Goal: Task Accomplishment & Management: Manage account settings

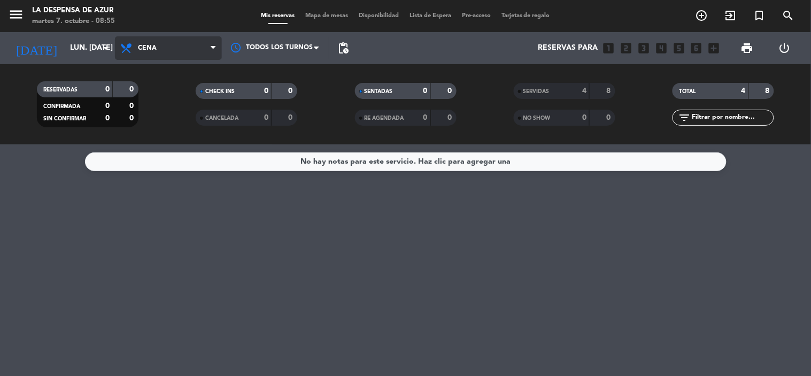
click at [200, 47] on span "Cena" at bounding box center [168, 48] width 107 height 24
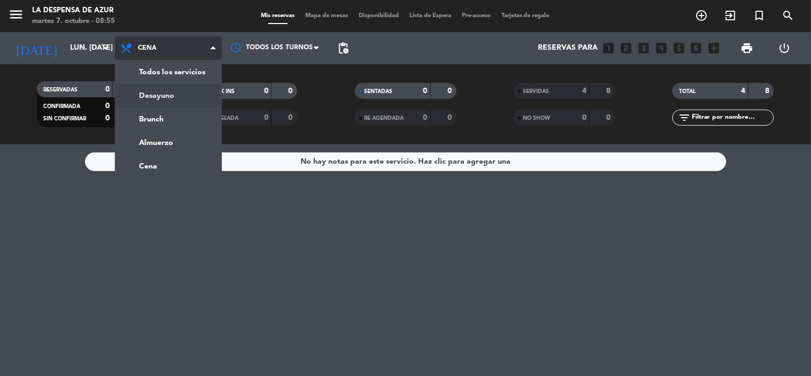
click at [180, 95] on div "menu La Despensa de Azur martes 7. octubre - 08:55 Mis reservas Mapa de mesas D…" at bounding box center [405, 72] width 811 height 144
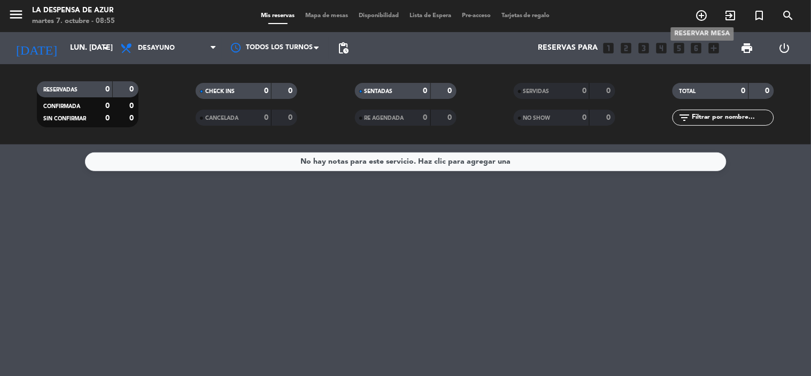
click at [701, 14] on icon "add_circle_outline" at bounding box center [702, 15] width 13 height 13
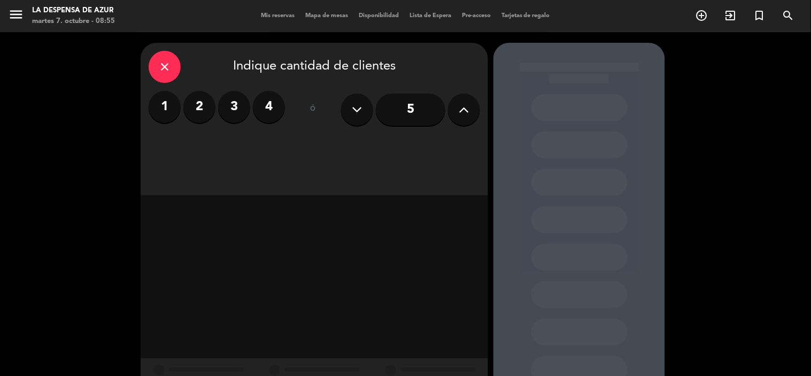
click at [211, 106] on label "2" at bounding box center [199, 107] width 32 height 32
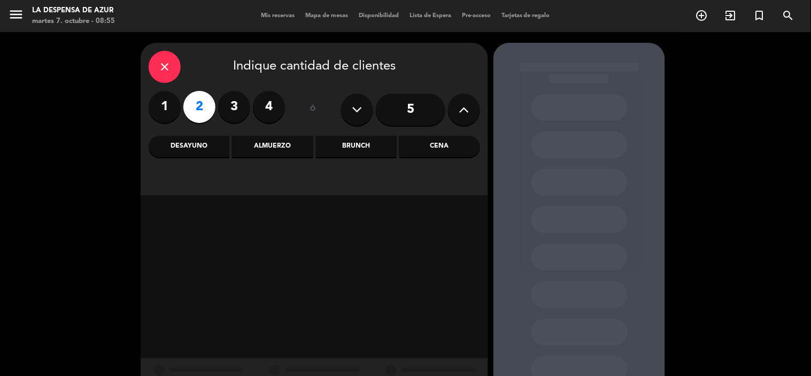
click at [198, 147] on div "Desayuno" at bounding box center [189, 146] width 81 height 21
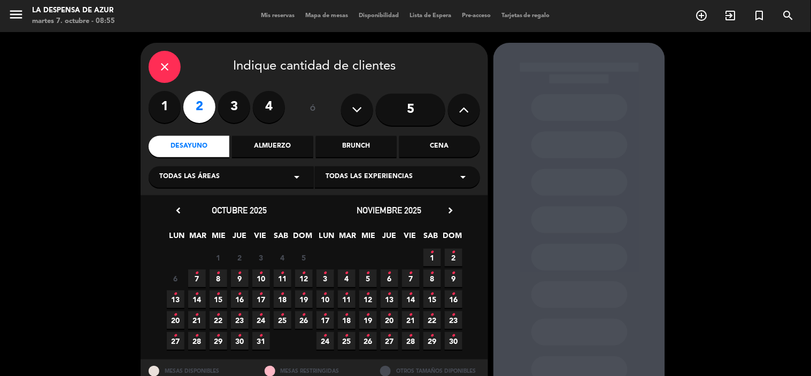
click at [199, 279] on span "7 •" at bounding box center [197, 278] width 18 height 18
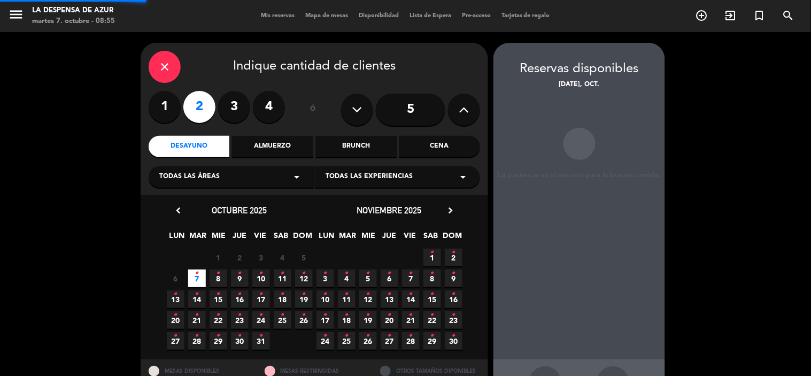
scroll to position [40, 0]
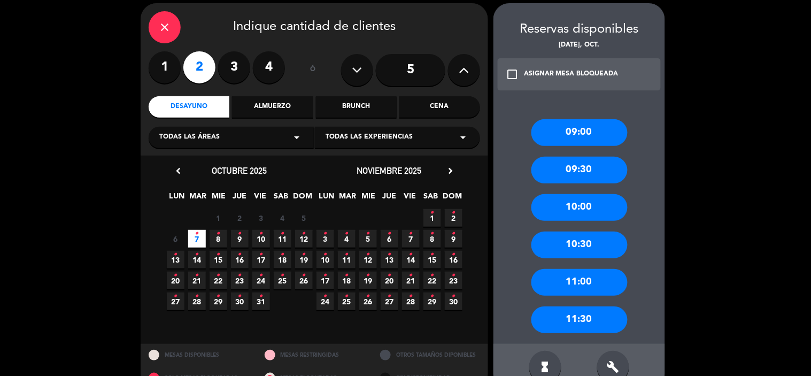
click at [565, 133] on div "09:00" at bounding box center [579, 132] width 96 height 27
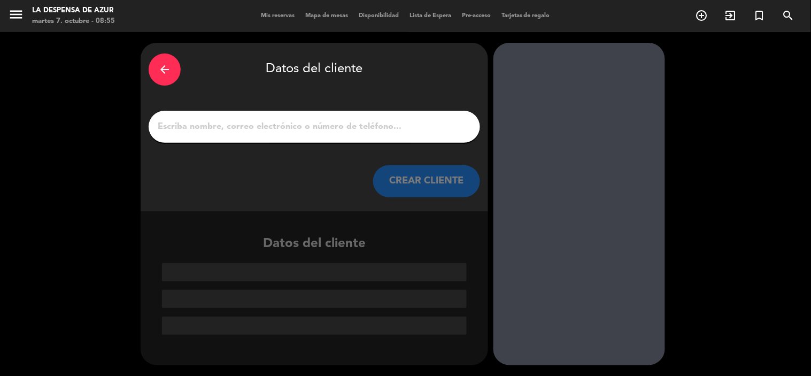
click at [196, 125] on input "1" at bounding box center [314, 126] width 315 height 15
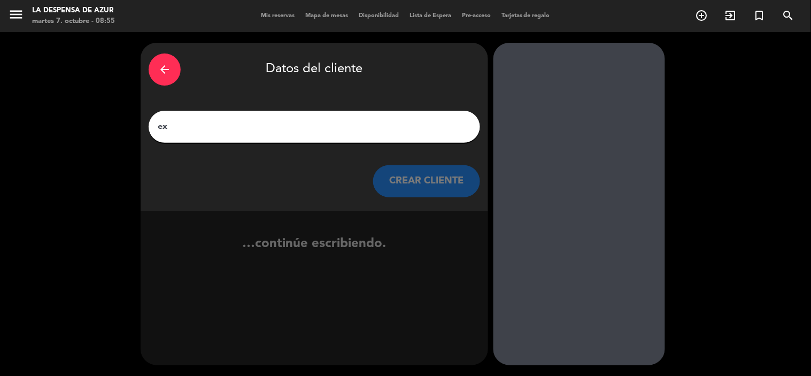
type input "e"
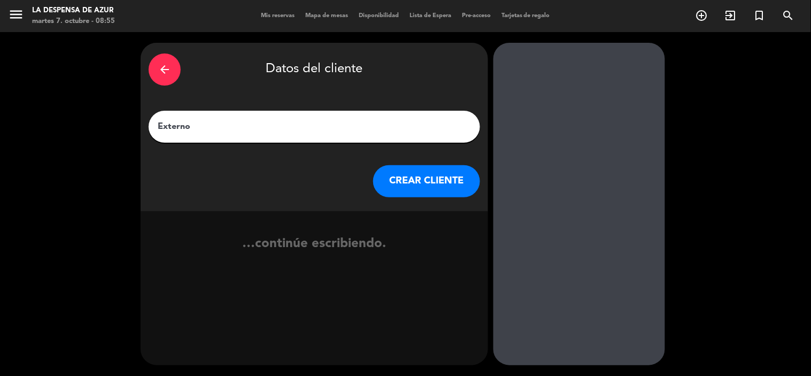
type input "Externo"
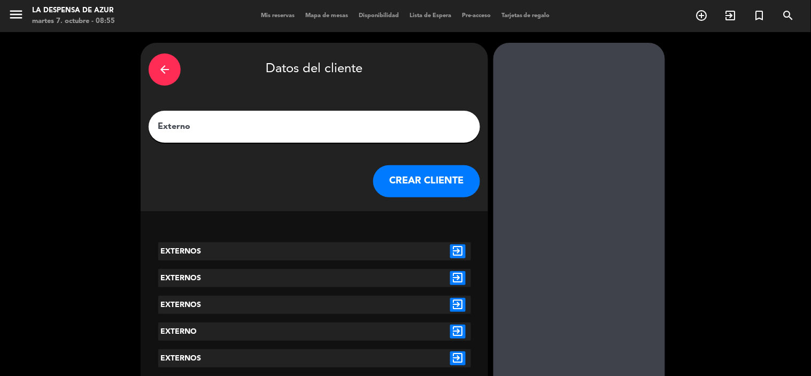
click at [419, 183] on button "CREAR CLIENTE" at bounding box center [426, 181] width 107 height 32
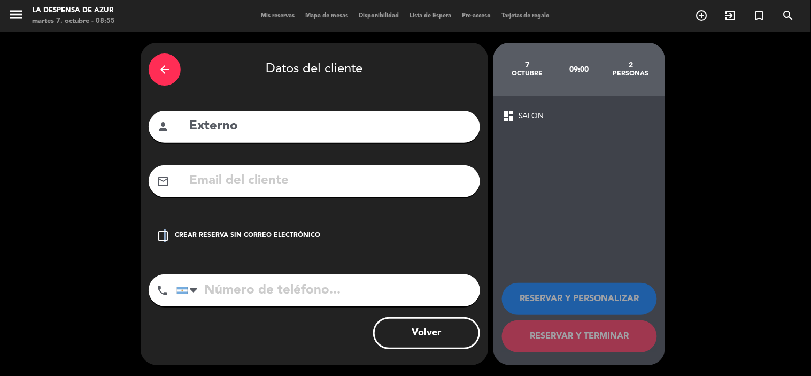
click at [165, 235] on icon "check_box_outline_blank" at bounding box center [163, 235] width 13 height 13
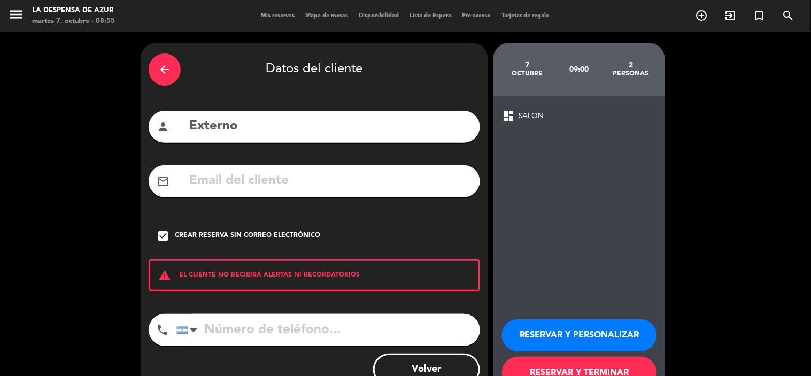
scroll to position [36, 0]
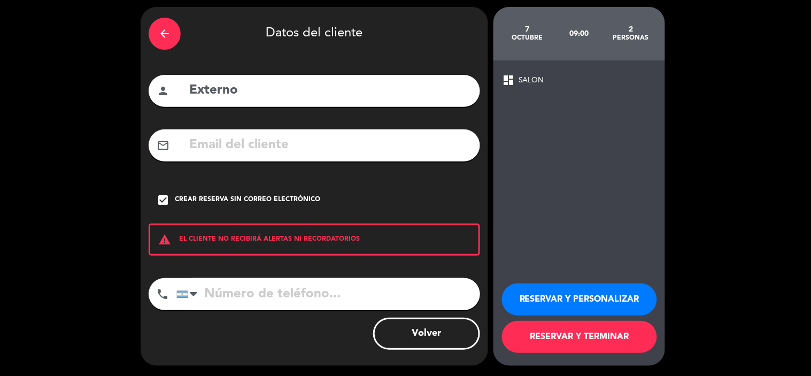
click at [559, 338] on button "RESERVAR Y TERMINAR" at bounding box center [579, 337] width 155 height 32
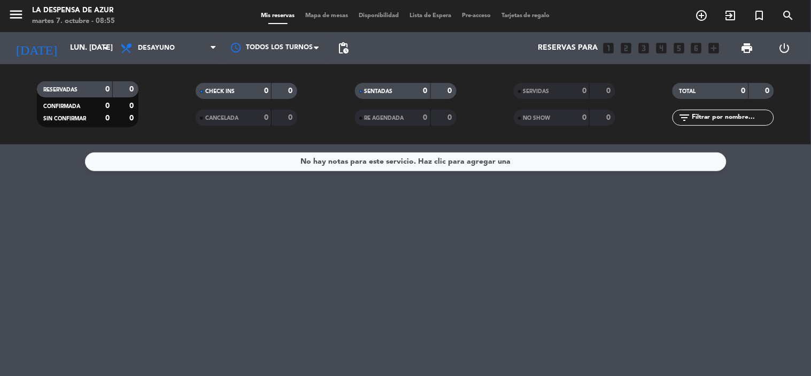
click at [263, 21] on div "menu La Despensa de Azur martes 7. octubre - 08:55 Mis reservas Mapa de mesas D…" at bounding box center [405, 16] width 811 height 32
click at [266, 18] on span "Mis reservas" at bounding box center [278, 16] width 44 height 6
click at [264, 18] on span "Mis reservas" at bounding box center [278, 16] width 44 height 6
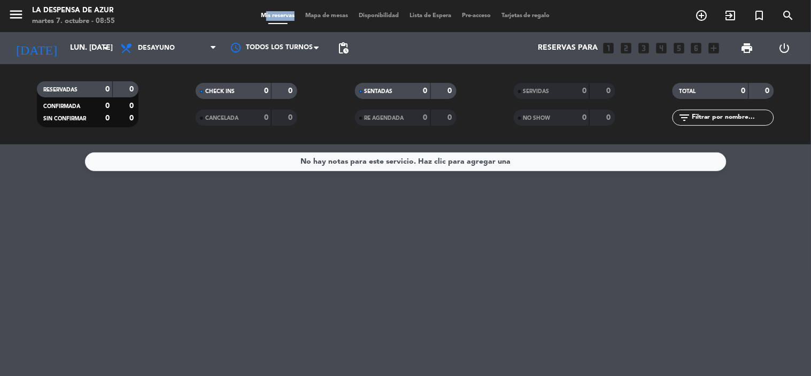
click at [264, 18] on span "Mis reservas" at bounding box center [278, 16] width 44 height 6
click at [734, 19] on icon "exit_to_app" at bounding box center [730, 15] width 13 height 13
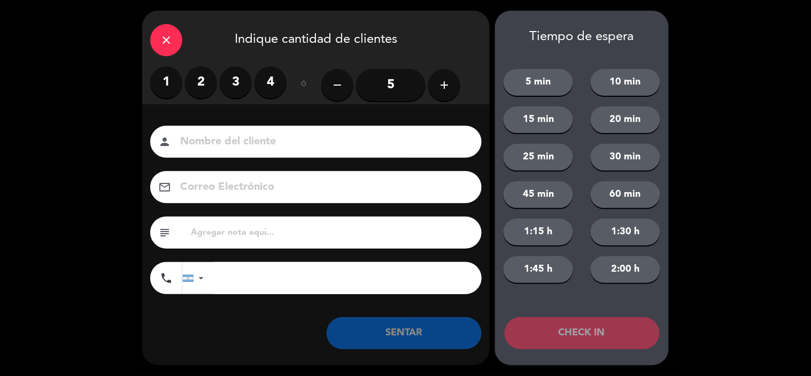
click at [204, 87] on label "2" at bounding box center [201, 82] width 32 height 32
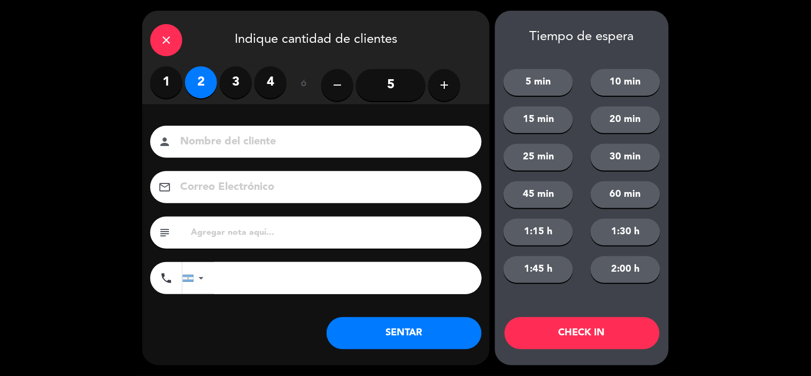
click at [220, 142] on input at bounding box center [323, 142] width 289 height 19
type input "e"
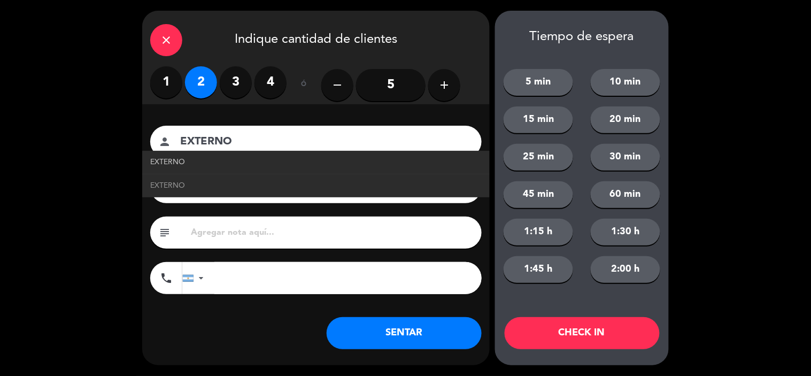
type input "EXTERNO"
click at [192, 158] on link "EXTERNO" at bounding box center [315, 162] width 331 height 12
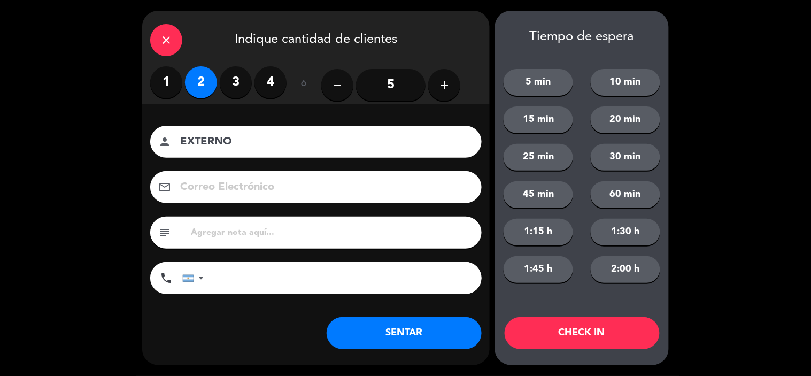
click at [419, 329] on button "SENTAR" at bounding box center [404, 333] width 155 height 32
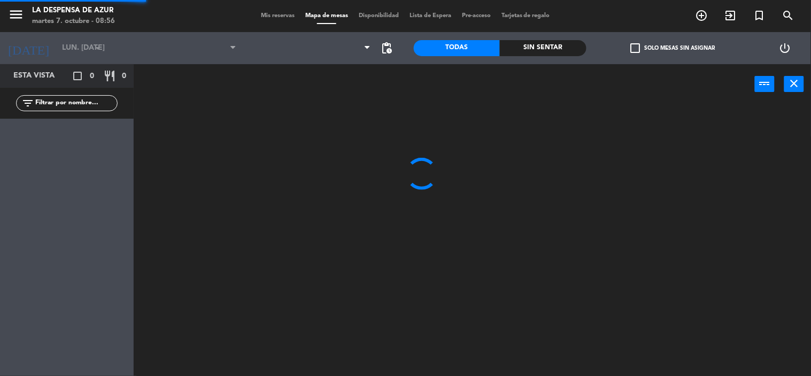
type input "[DATE] oct."
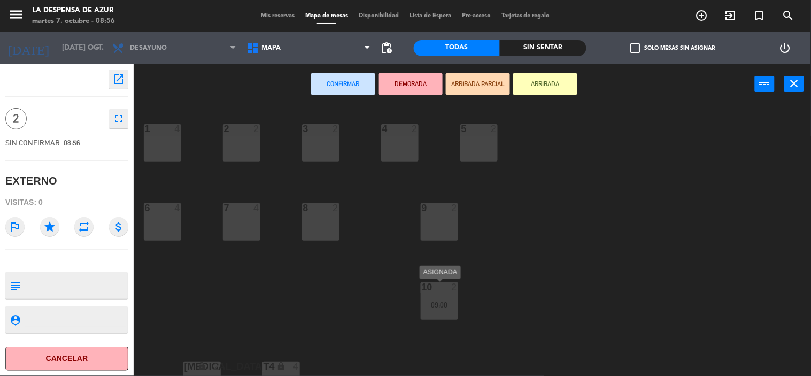
click at [432, 306] on div "09:00" at bounding box center [439, 304] width 37 height 7
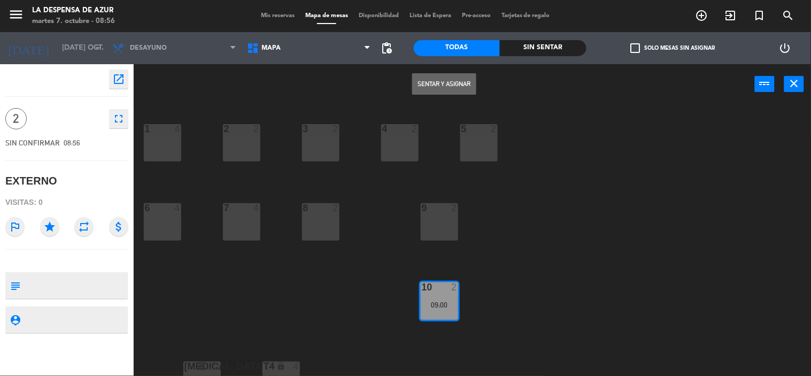
click at [432, 306] on div "09:00" at bounding box center [439, 304] width 37 height 7
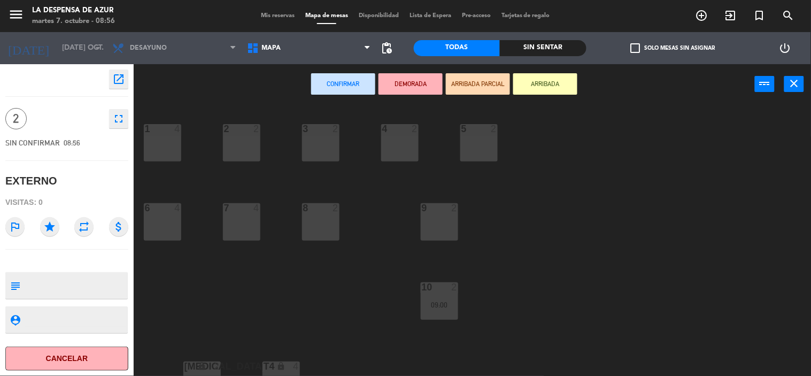
click at [327, 79] on button "Confirmar" at bounding box center [343, 83] width 64 height 21
click at [444, 233] on div "9 2" at bounding box center [439, 221] width 37 height 37
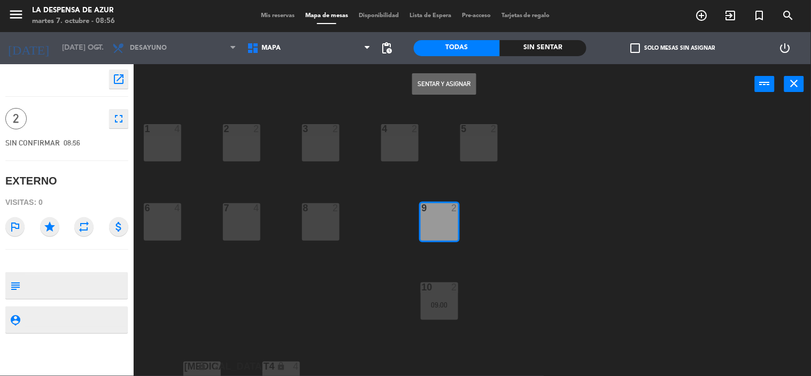
click at [439, 81] on button "Sentar y Asignar" at bounding box center [444, 83] width 64 height 21
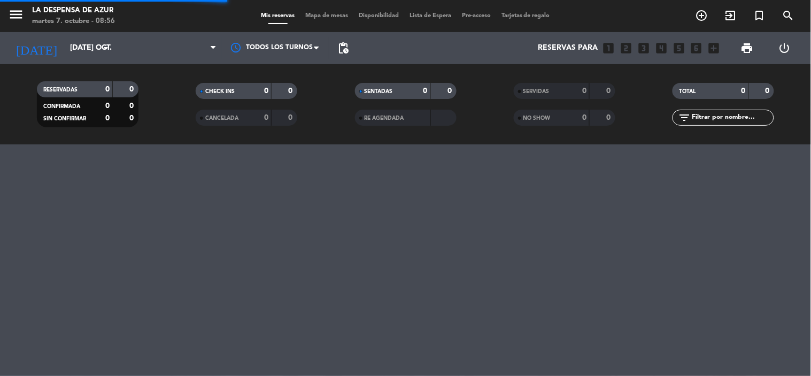
click at [227, 80] on div "CHECK INS 0 0 CANCELADA 0 0" at bounding box center [246, 104] width 159 height 59
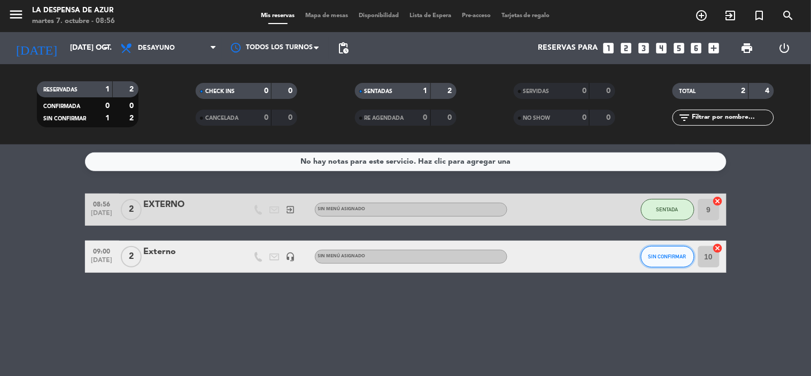
click at [651, 258] on span "SIN CONFIRMAR" at bounding box center [668, 256] width 38 height 6
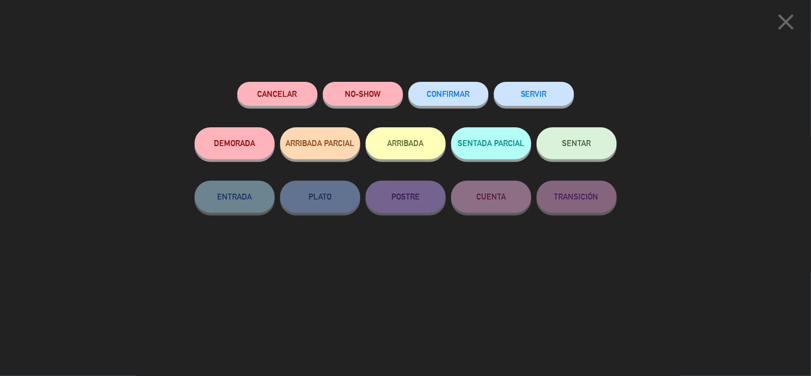
click at [381, 88] on button "NO-SHOW" at bounding box center [363, 94] width 80 height 24
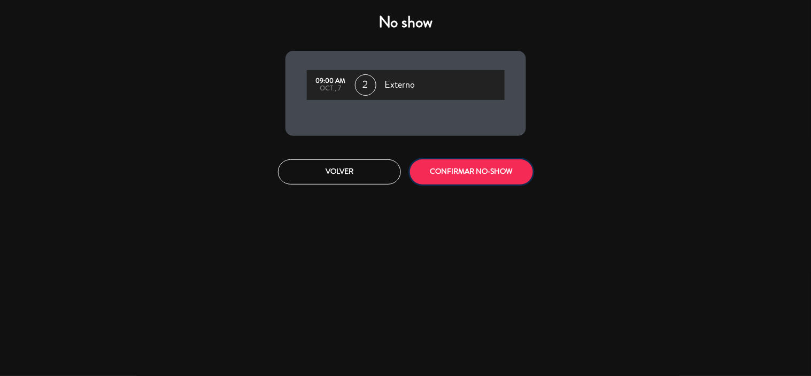
click at [450, 180] on button "CONFIRMAR NO-SHOW" at bounding box center [471, 171] width 123 height 25
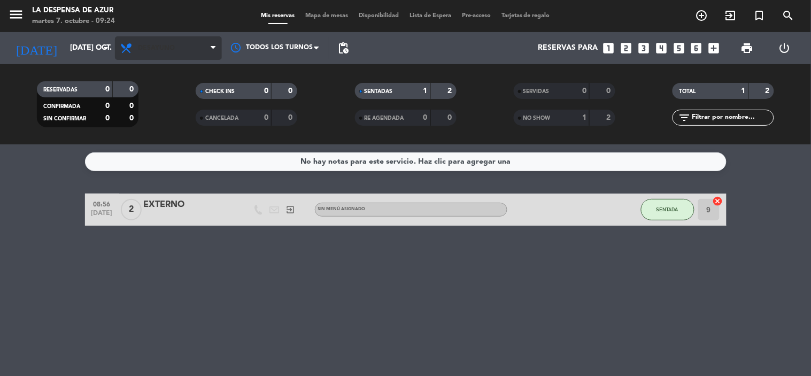
click at [167, 45] on span "Desayuno" at bounding box center [156, 47] width 37 height 7
click at [165, 47] on span "Desayuno" at bounding box center [156, 47] width 37 height 7
click at [169, 49] on span "Desayuno" at bounding box center [156, 47] width 37 height 7
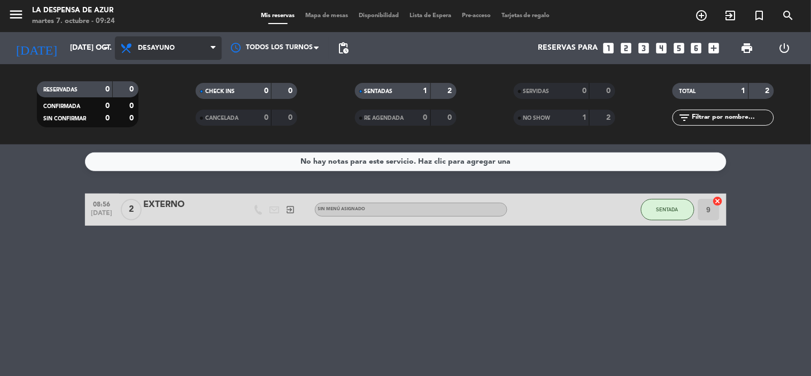
click at [169, 49] on span "Desayuno" at bounding box center [156, 47] width 37 height 7
click at [170, 56] on span "Desayuno" at bounding box center [168, 48] width 107 height 24
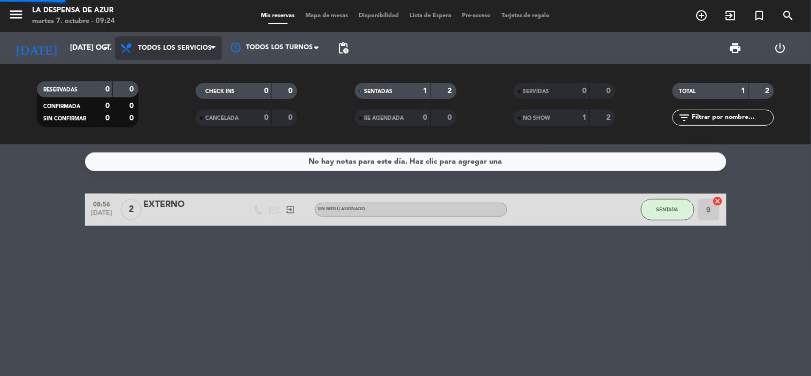
click at [188, 78] on div "menu La Despensa de Azur martes 7. octubre - 09:24 Mis reservas Mapa de mesas D…" at bounding box center [405, 72] width 811 height 144
